Goal: Transaction & Acquisition: Book appointment/travel/reservation

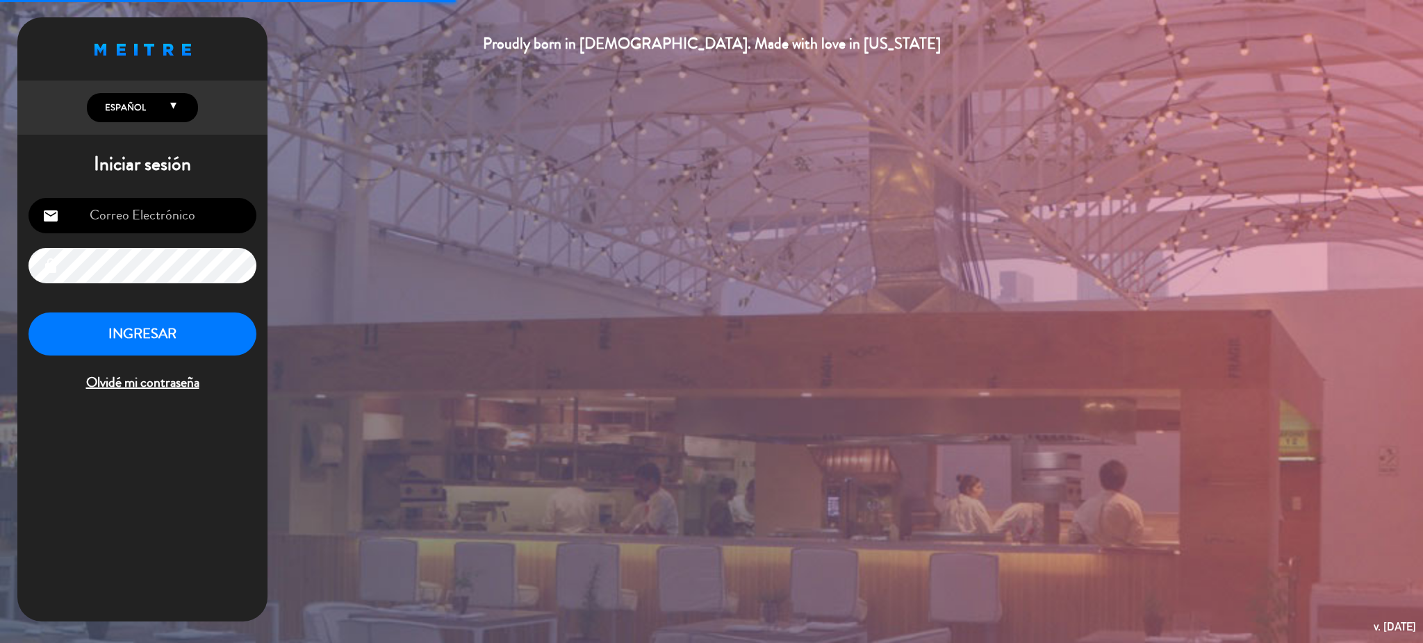
type input "[EMAIL_ADDRESS][DOMAIN_NAME]"
click at [200, 345] on button "INGRESAR" at bounding box center [142, 335] width 228 height 44
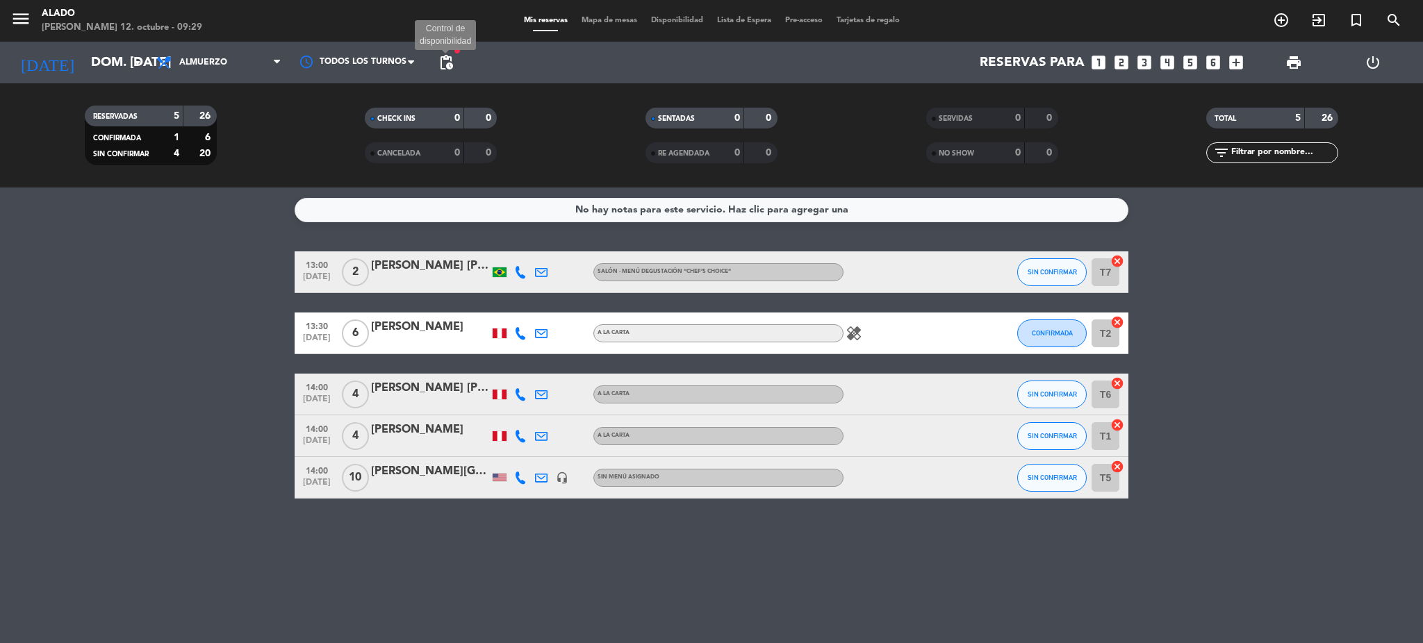
click at [449, 60] on span "pending_actions" at bounding box center [446, 62] width 17 height 17
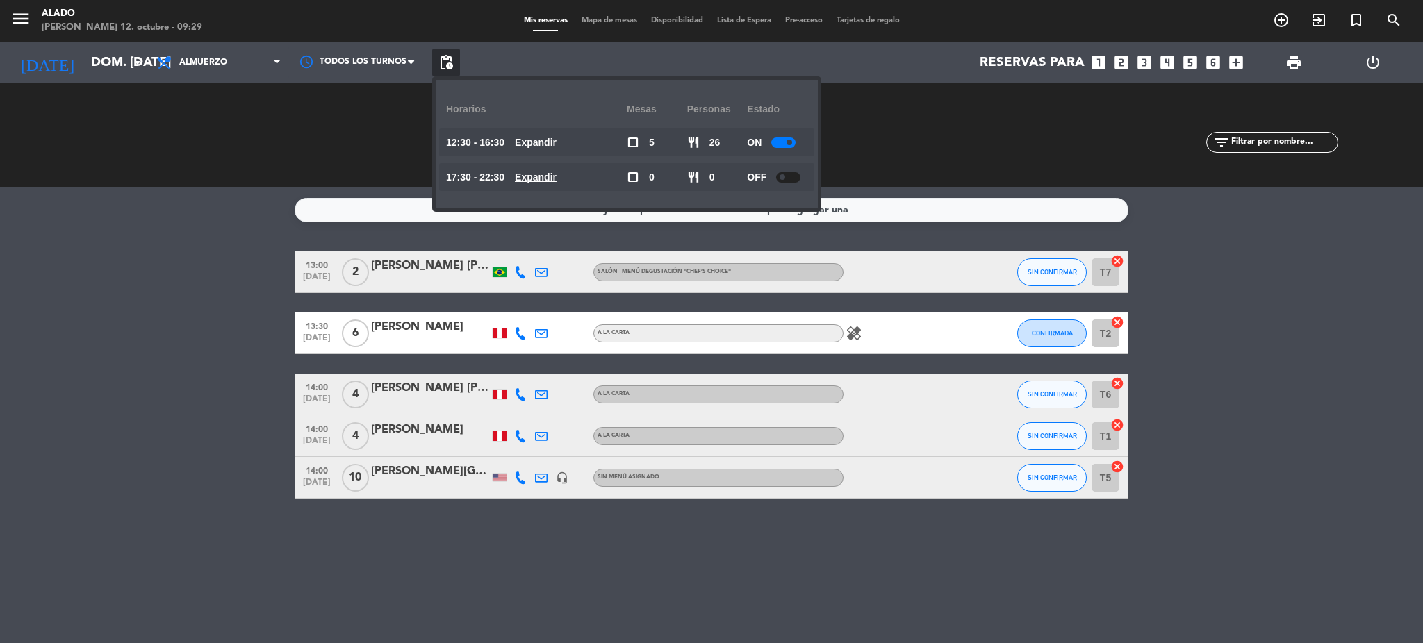
click at [554, 173] on u "Expandir" at bounding box center [536, 177] width 42 height 11
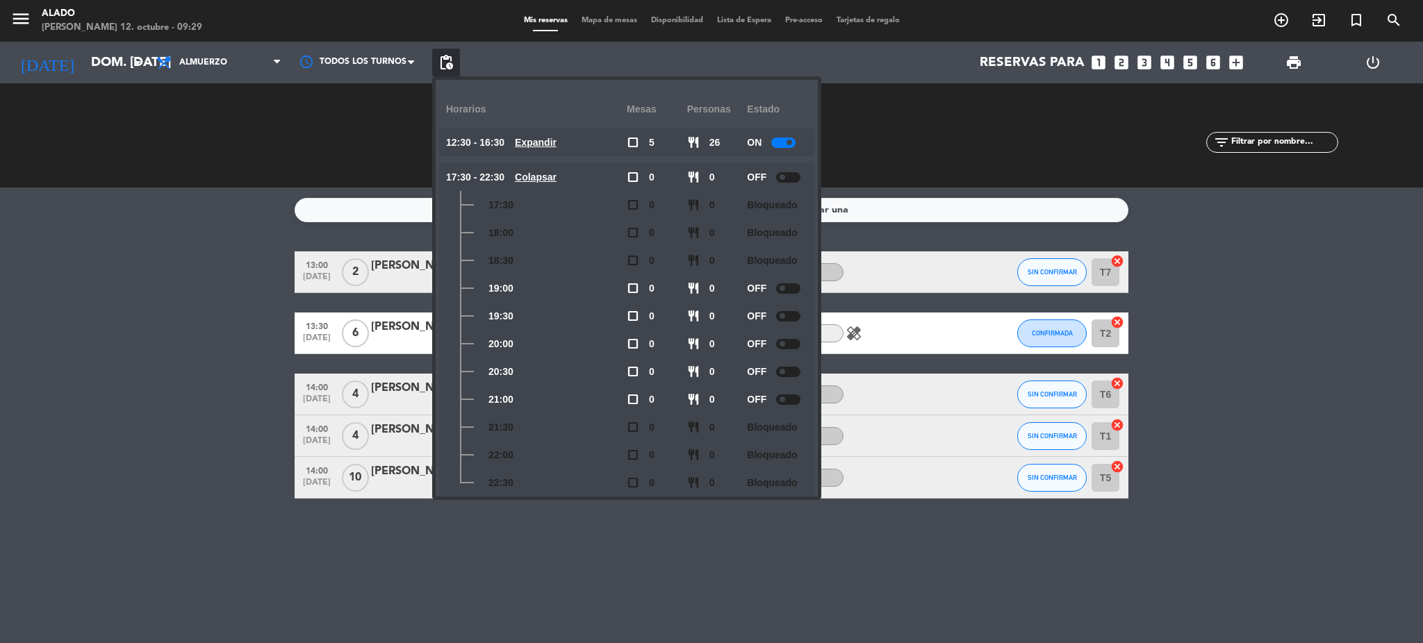
click at [553, 172] on u "Colapsar" at bounding box center [536, 177] width 42 height 11
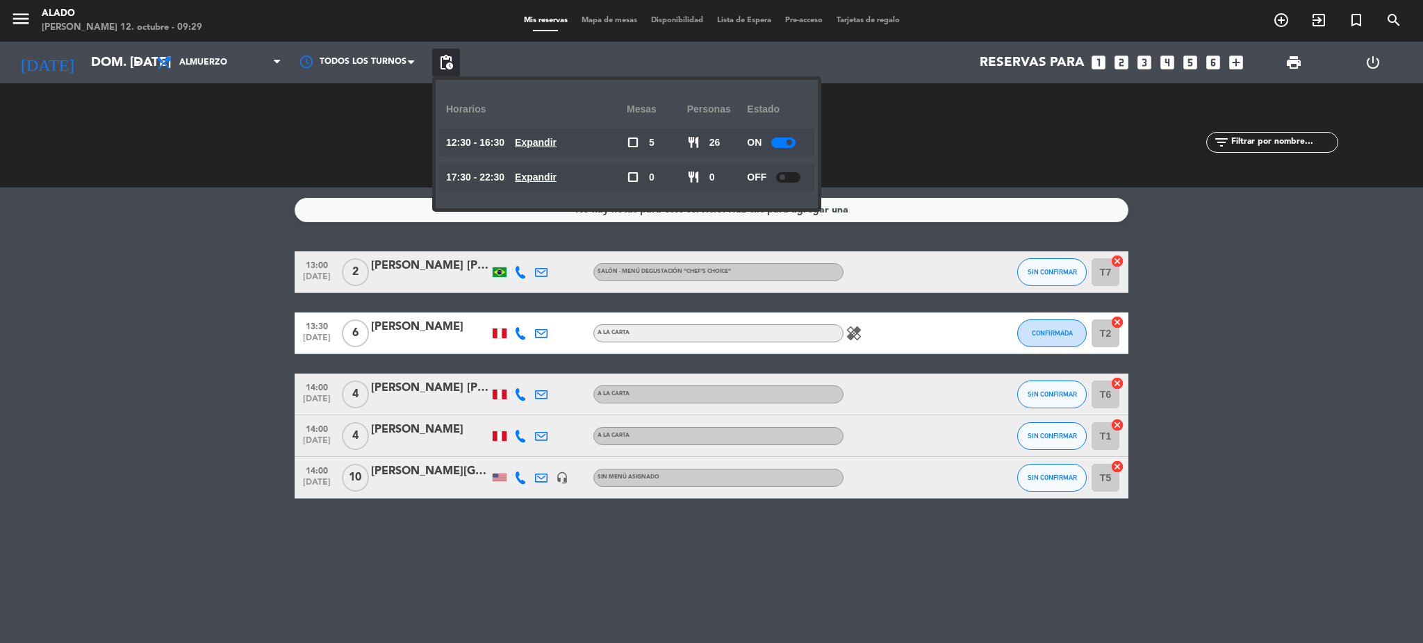
click at [1323, 329] on bookings-row "13:00 [DATE] 2 [PERSON_NAME] [PERSON_NAME] Salón - Menú degustación "Chef’s Cho…" at bounding box center [711, 374] width 1423 height 247
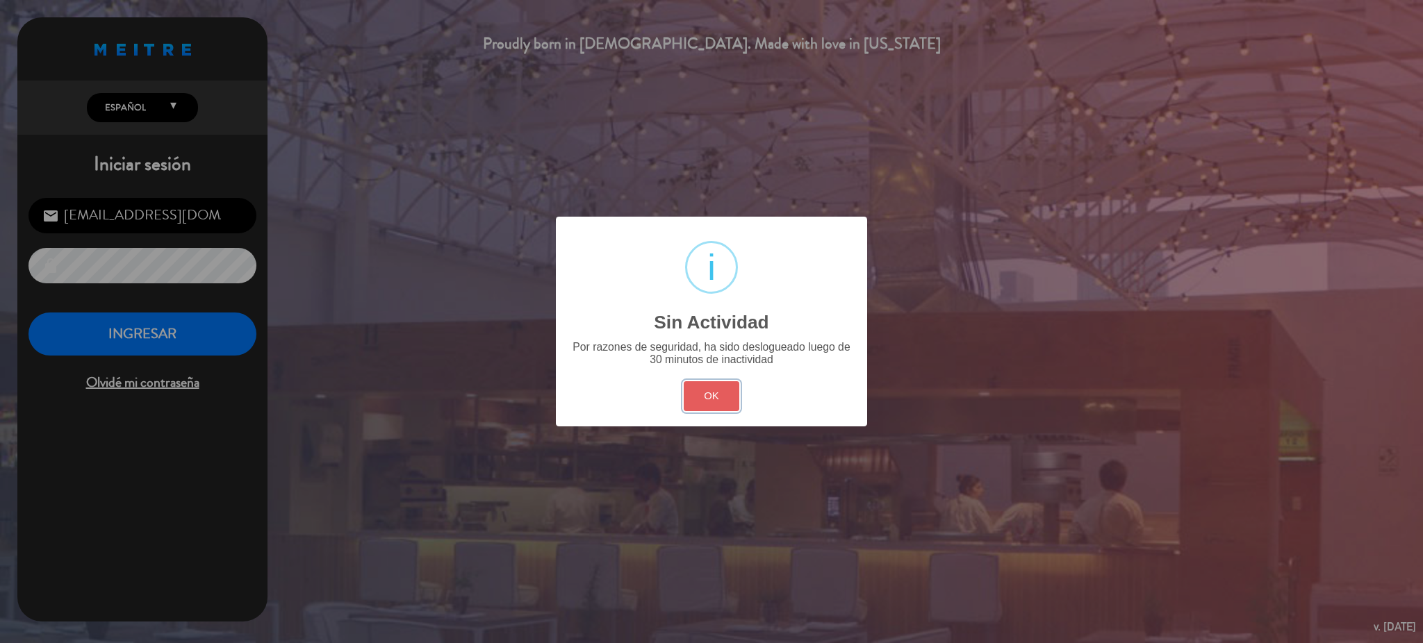
click at [698, 388] on button "OK" at bounding box center [712, 396] width 56 height 30
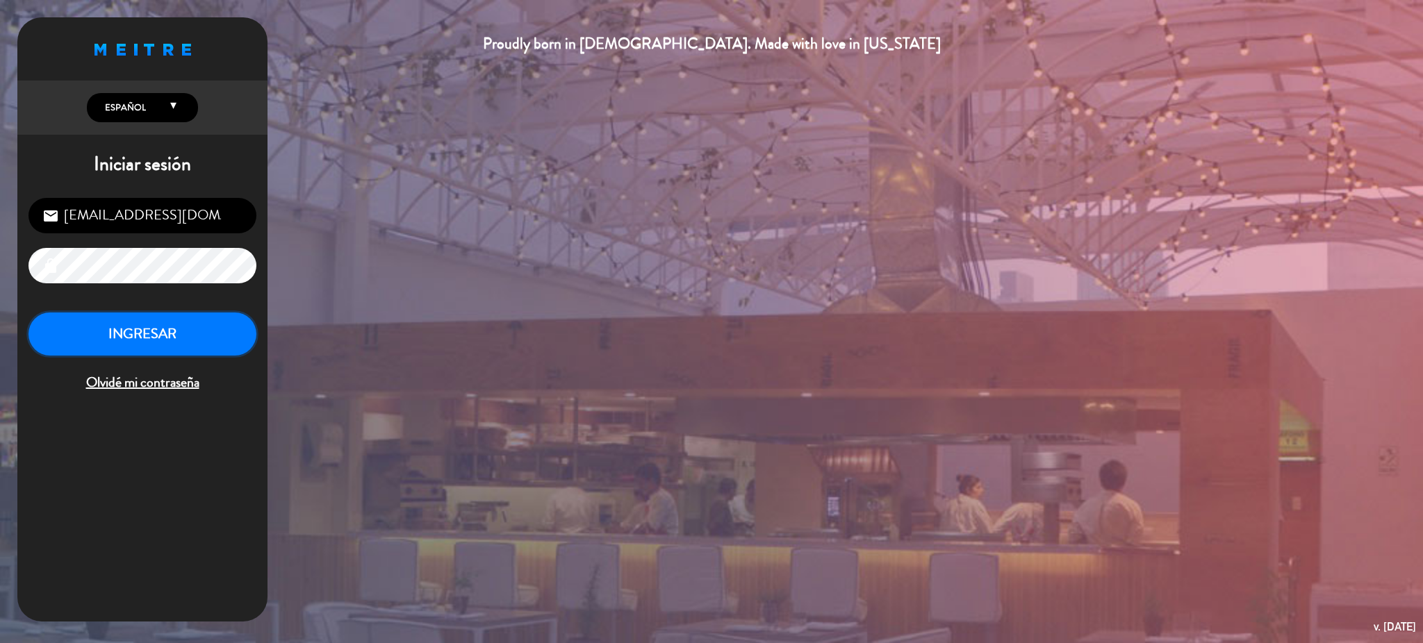
click at [170, 351] on button "INGRESAR" at bounding box center [142, 335] width 228 height 44
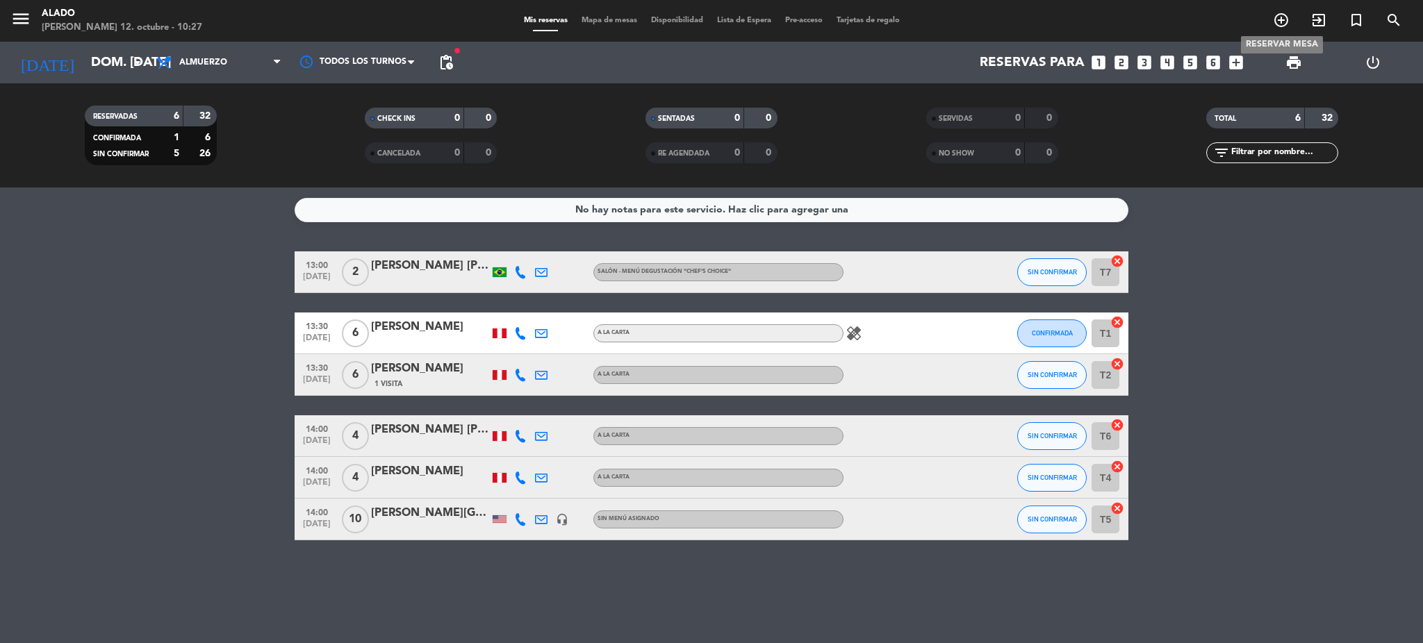
click at [1282, 25] on icon "add_circle_outline" at bounding box center [1281, 20] width 17 height 17
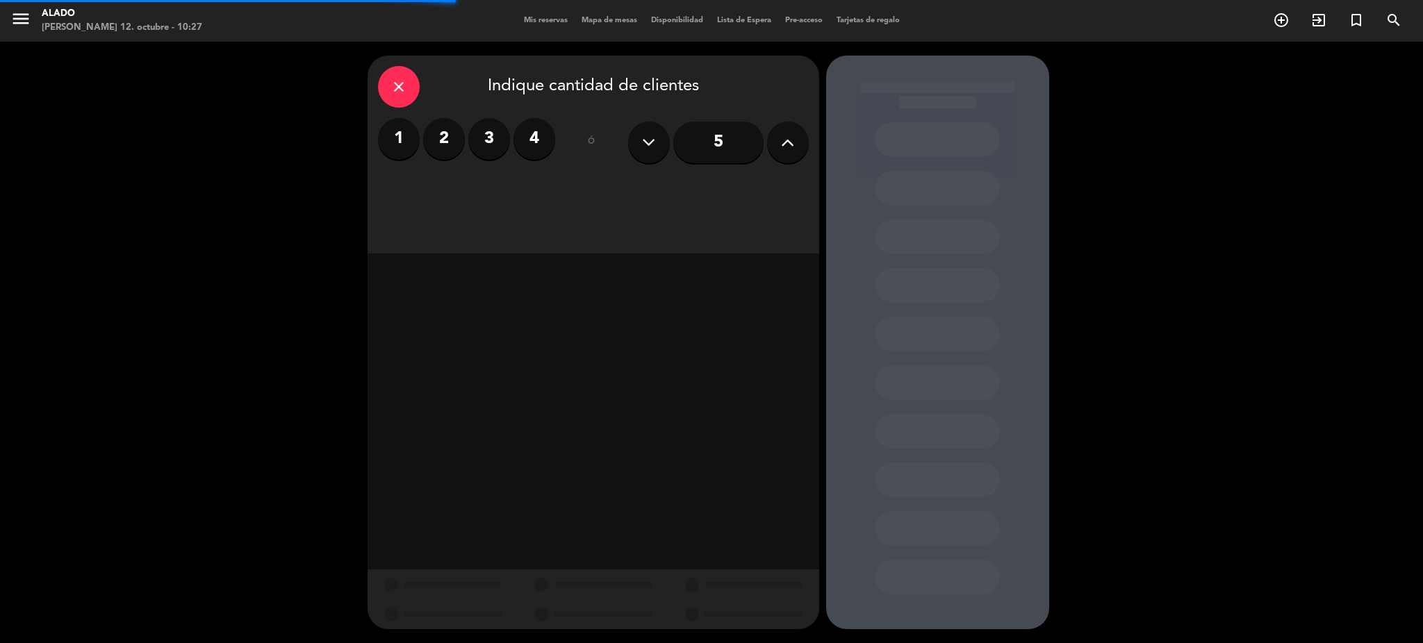
click at [527, 147] on label "4" at bounding box center [534, 139] width 42 height 42
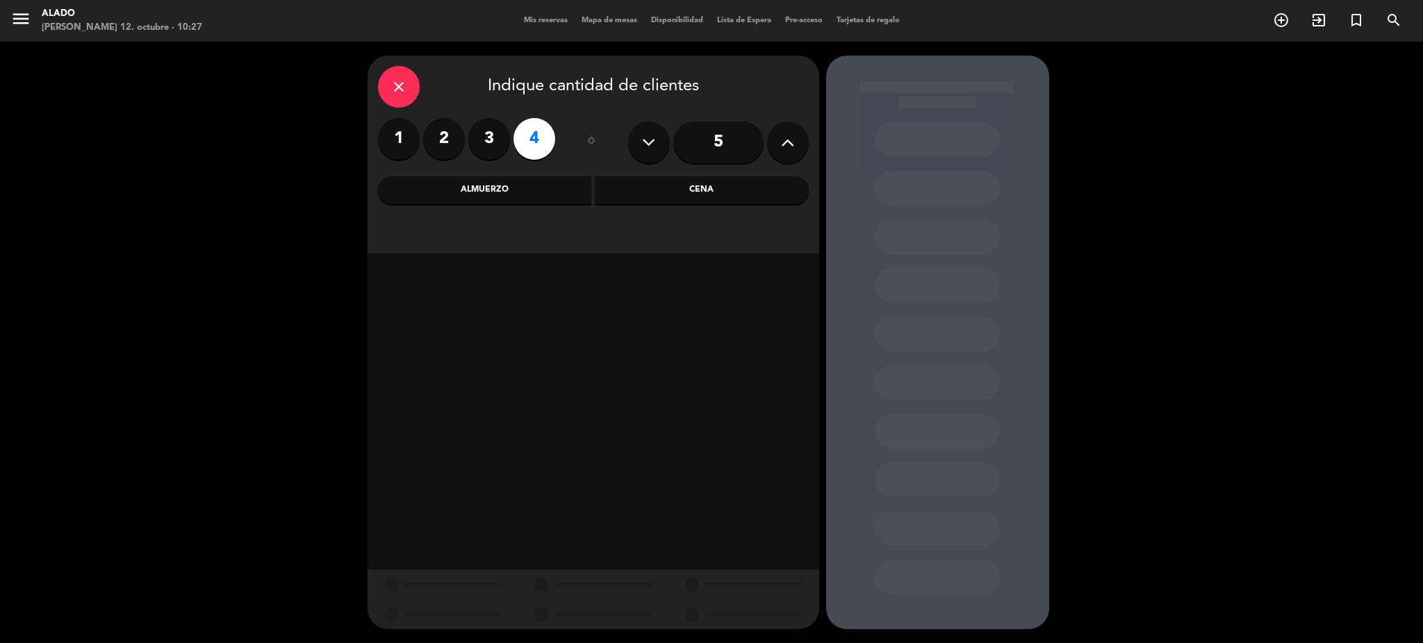
click at [462, 183] on div "Almuerzo" at bounding box center [485, 190] width 214 height 28
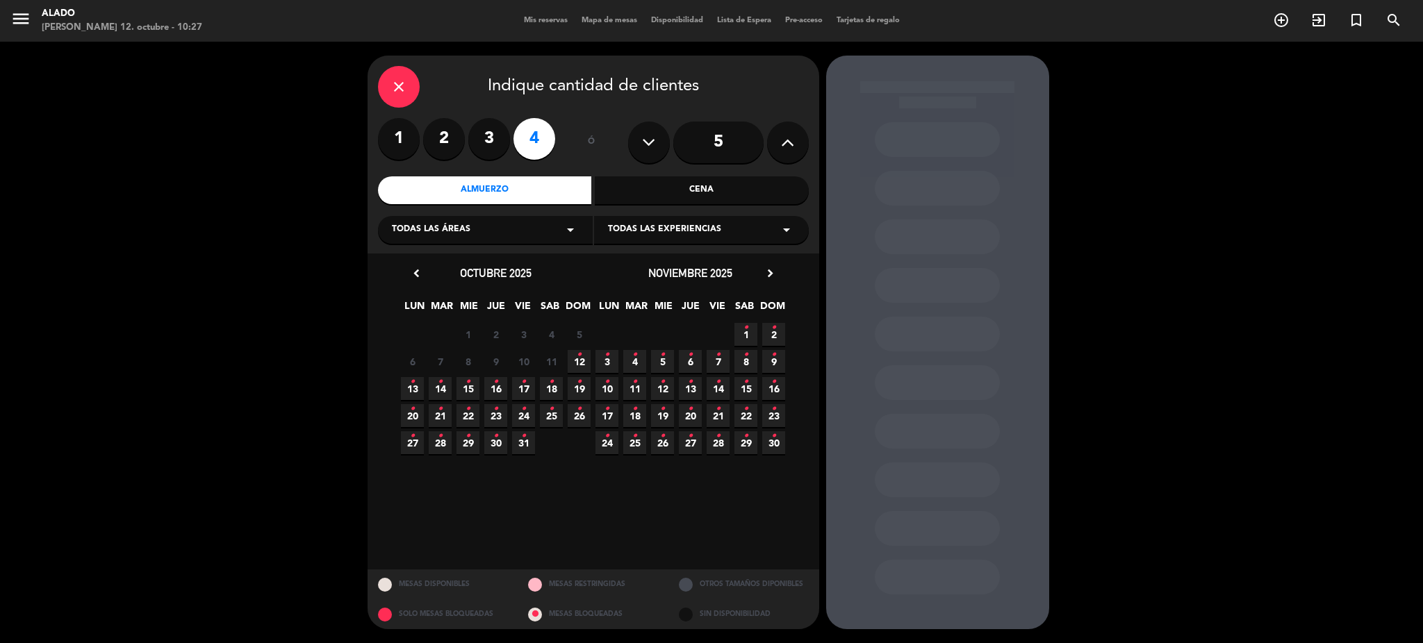
click at [575, 364] on span "12 •" at bounding box center [579, 361] width 23 height 23
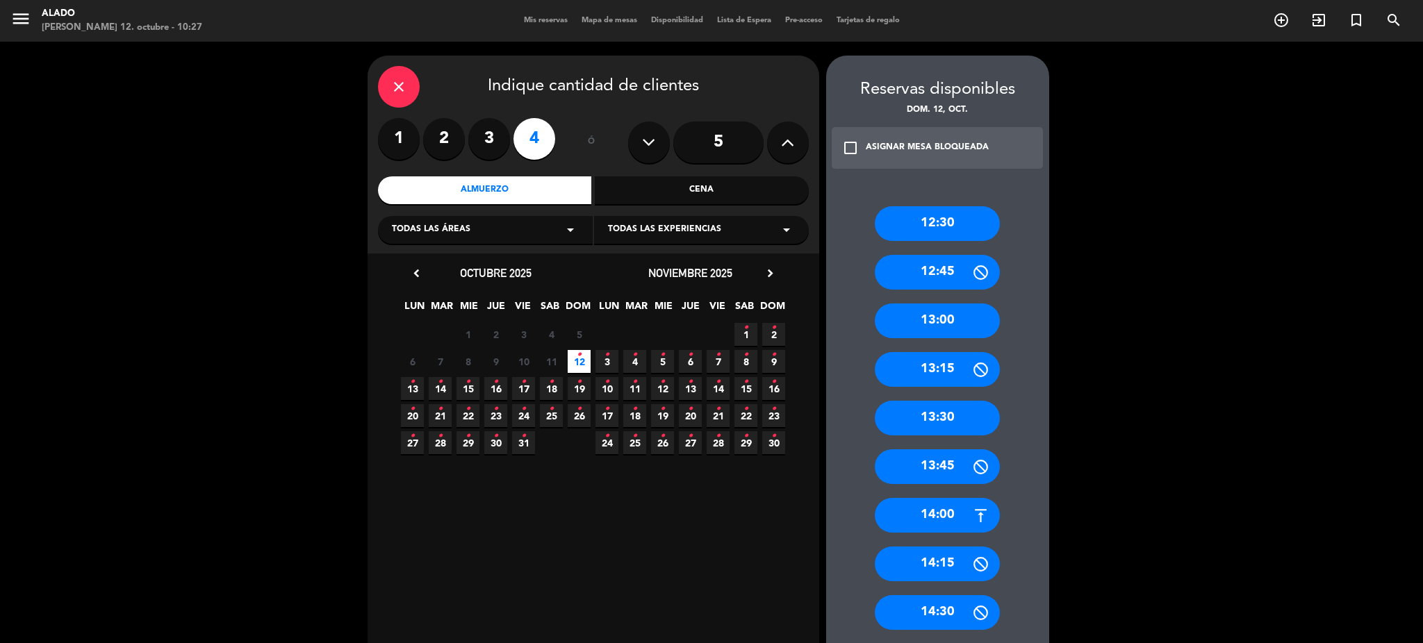
click at [960, 427] on div "13:30" at bounding box center [937, 418] width 125 height 35
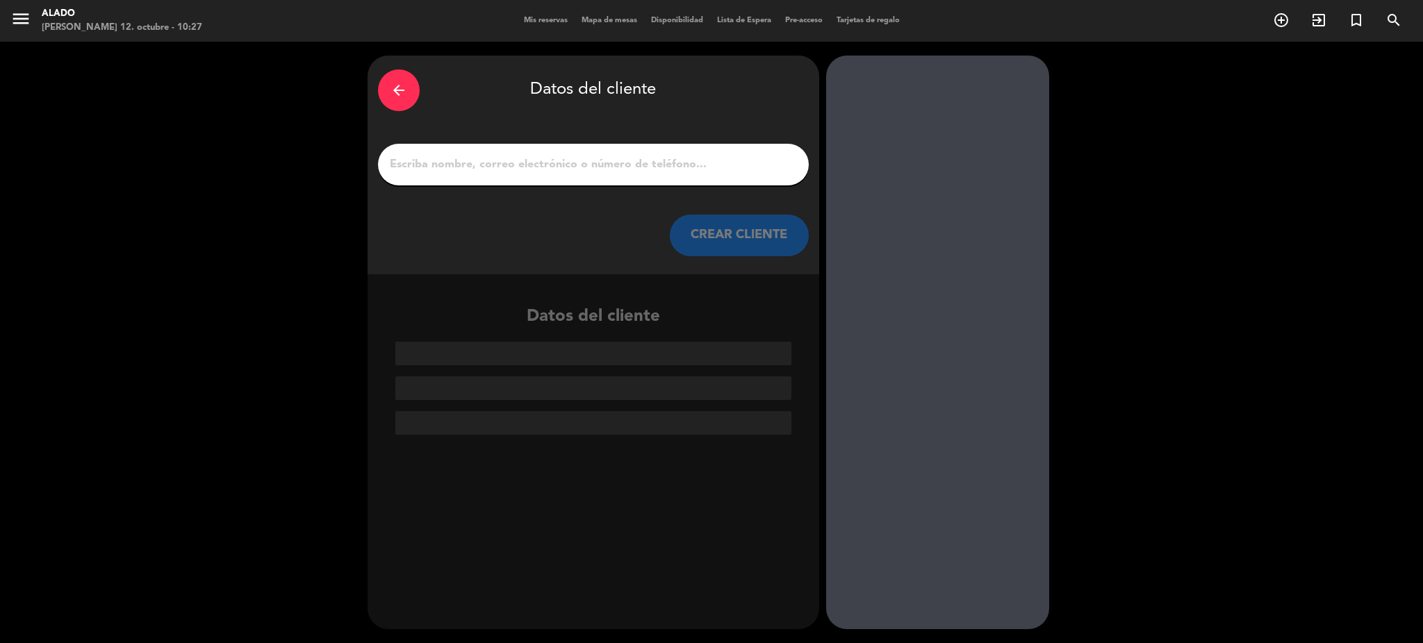
click at [627, 171] on input "1" at bounding box center [593, 164] width 410 height 19
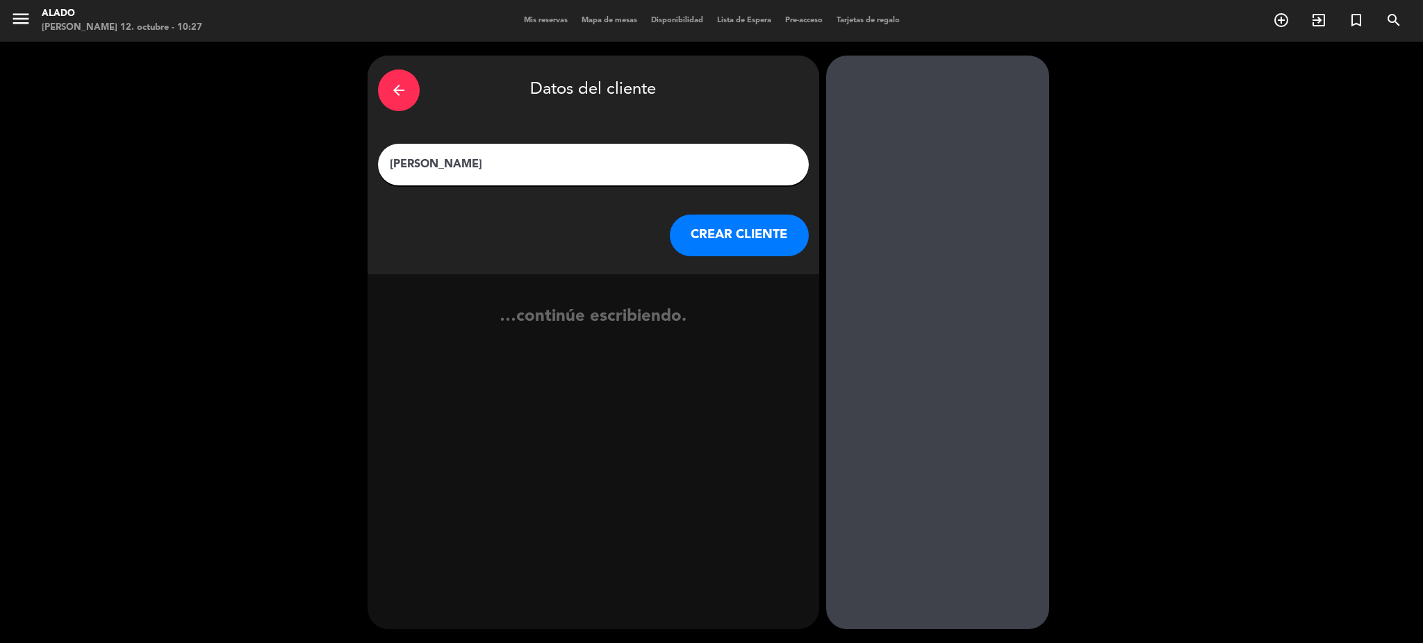
type input "[PERSON_NAME]"
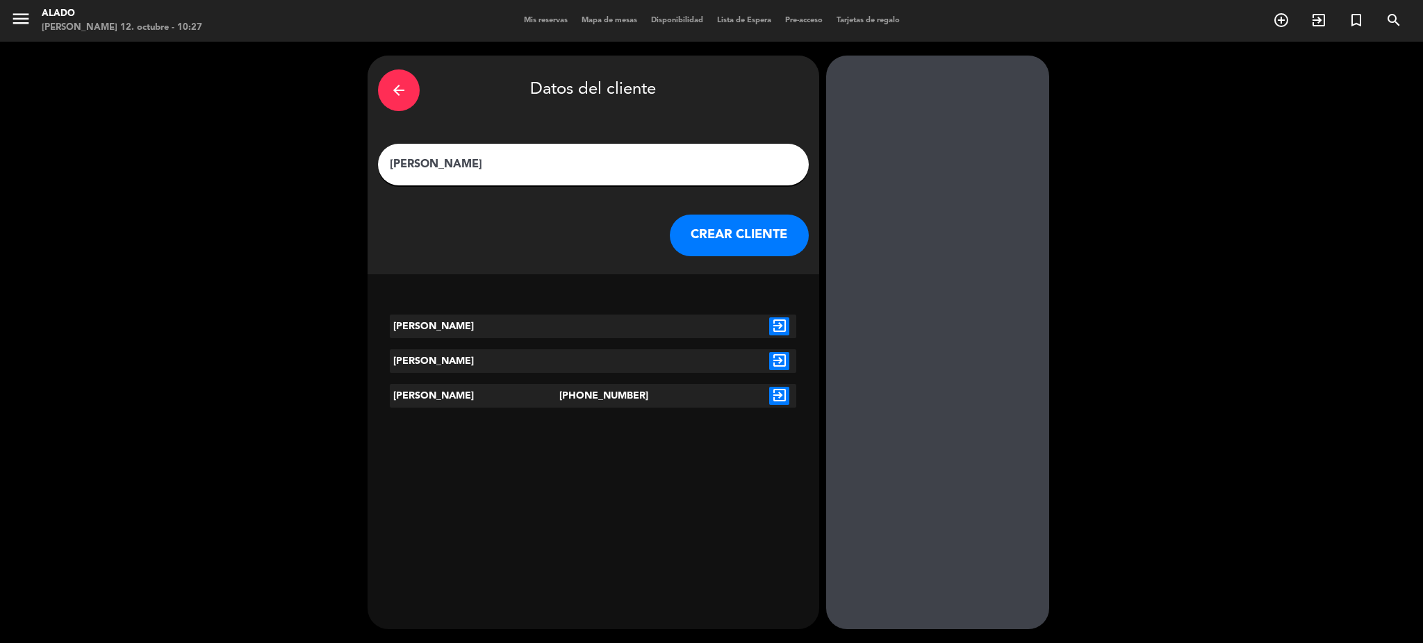
click at [741, 226] on button "CREAR CLIENTE" at bounding box center [739, 236] width 139 height 42
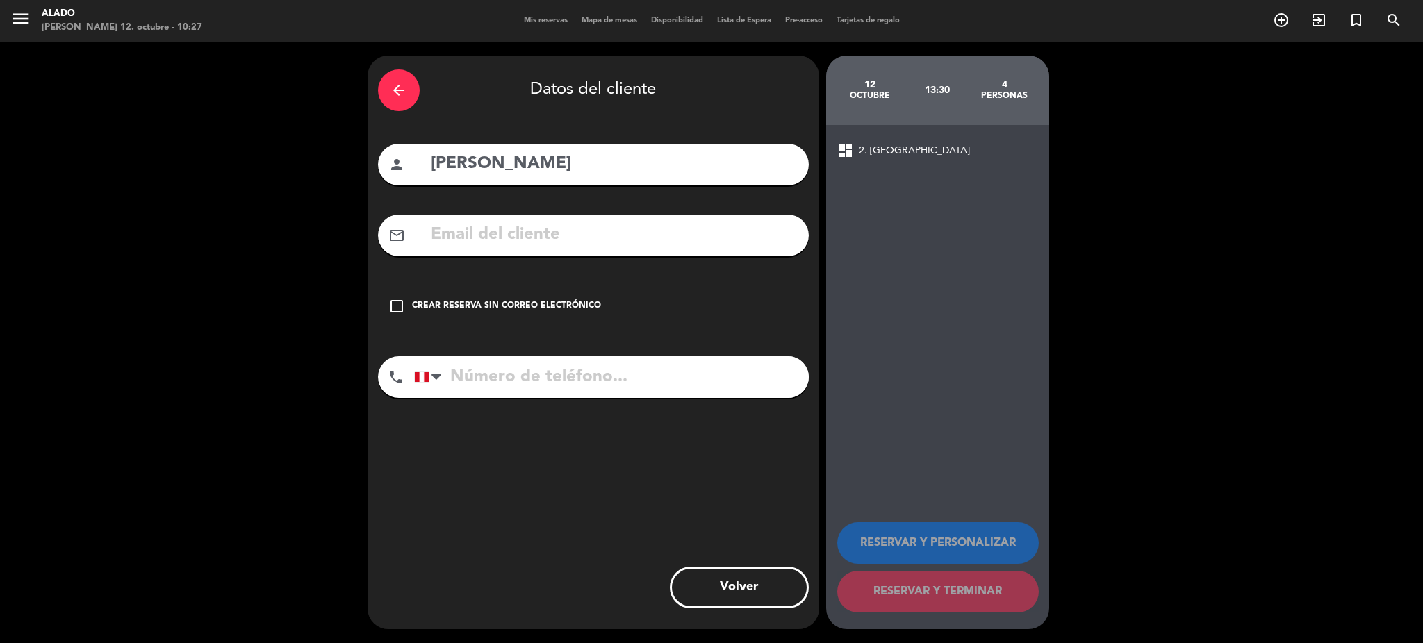
click at [550, 312] on div "Crear reserva sin correo electrónico" at bounding box center [506, 306] width 189 height 14
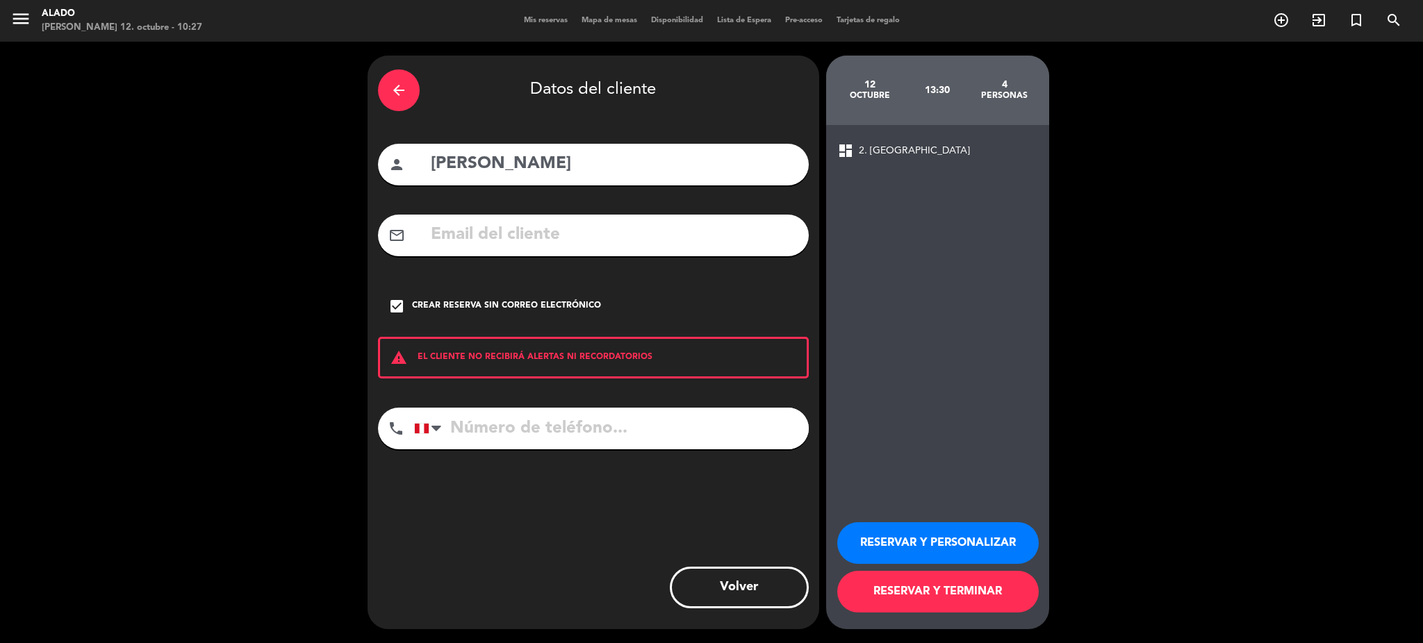
click at [641, 431] on input "tel" at bounding box center [611, 429] width 395 height 42
type input "998139737"
click at [912, 604] on button "RESERVAR Y TERMINAR" at bounding box center [937, 592] width 201 height 42
